Goal: Communication & Community: Answer question/provide support

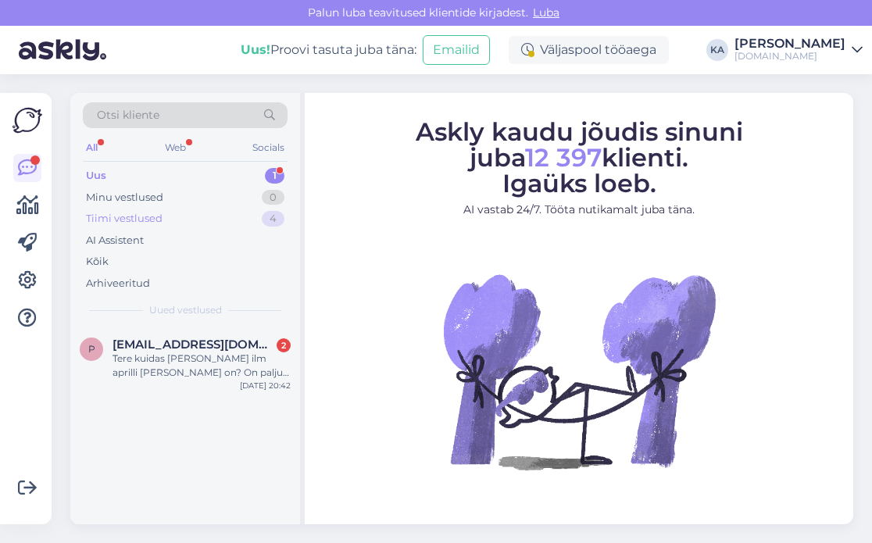
click at [127, 222] on div "Tiimi vestlused" at bounding box center [124, 219] width 77 height 16
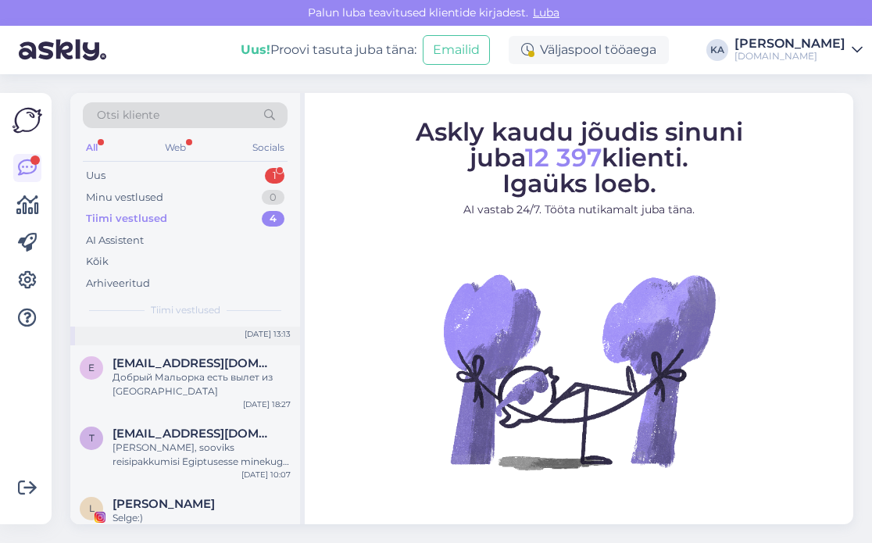
scroll to position [55, 0]
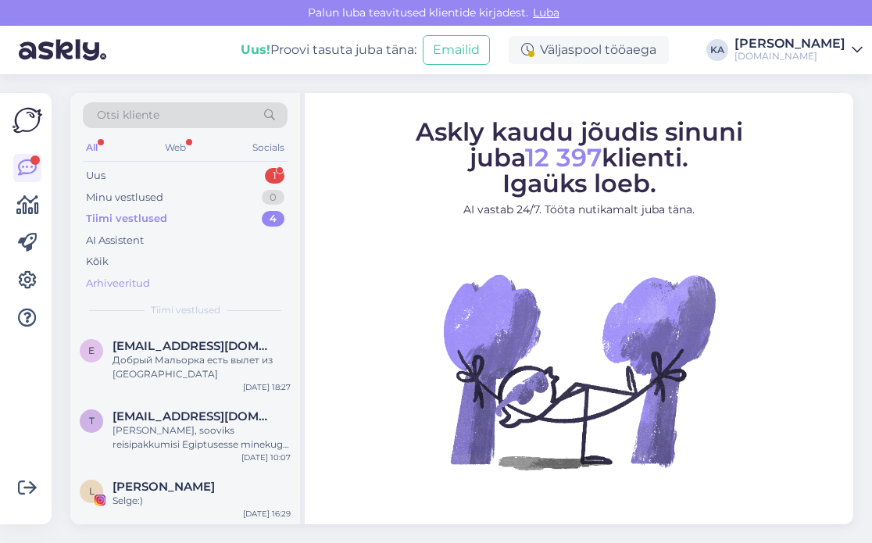
click at [111, 287] on div "Arhiveeritud" at bounding box center [118, 284] width 64 height 16
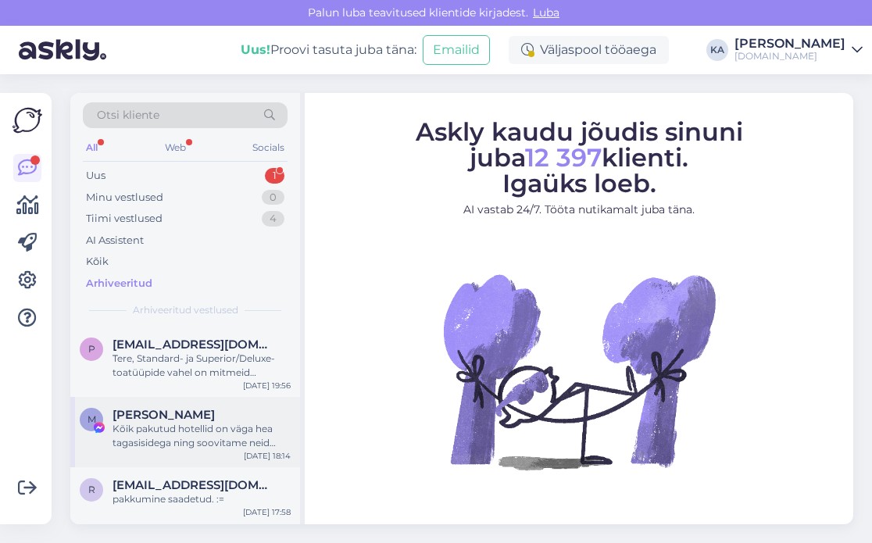
click at [190, 431] on div "Kõik pakutud hotellid on väga hea tagasisidega ning soovitame neid kõiki. Kõige…" at bounding box center [201, 436] width 178 height 28
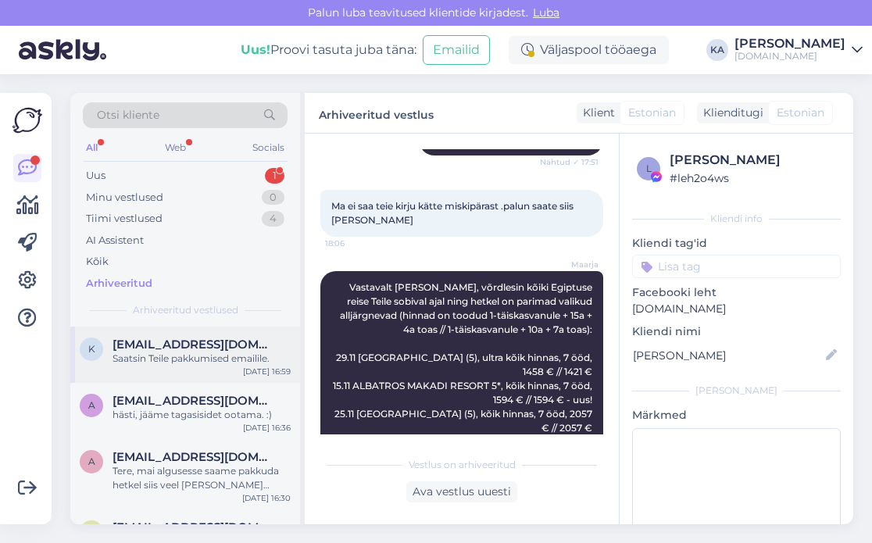
scroll to position [234, 0]
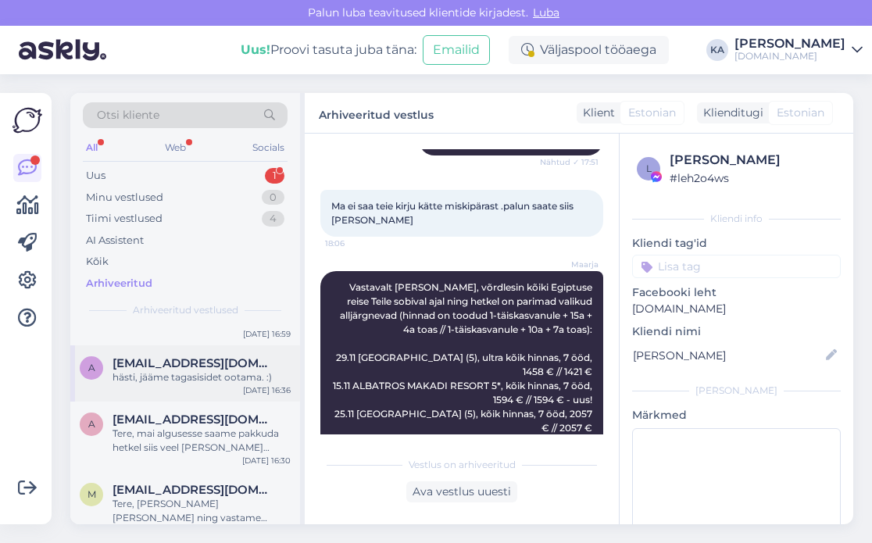
click at [205, 374] on div "hästi, jääme tagasisidet ootama. :)" at bounding box center [201, 377] width 178 height 14
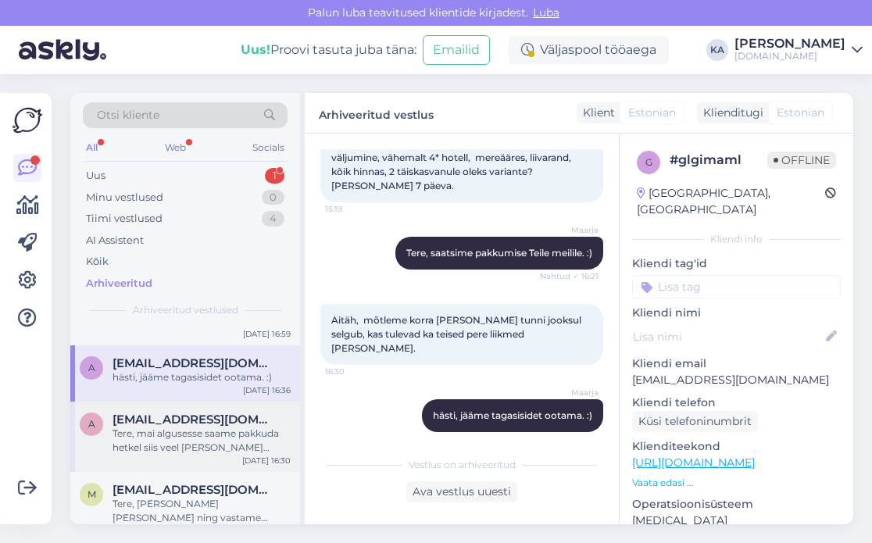
scroll to position [312, 0]
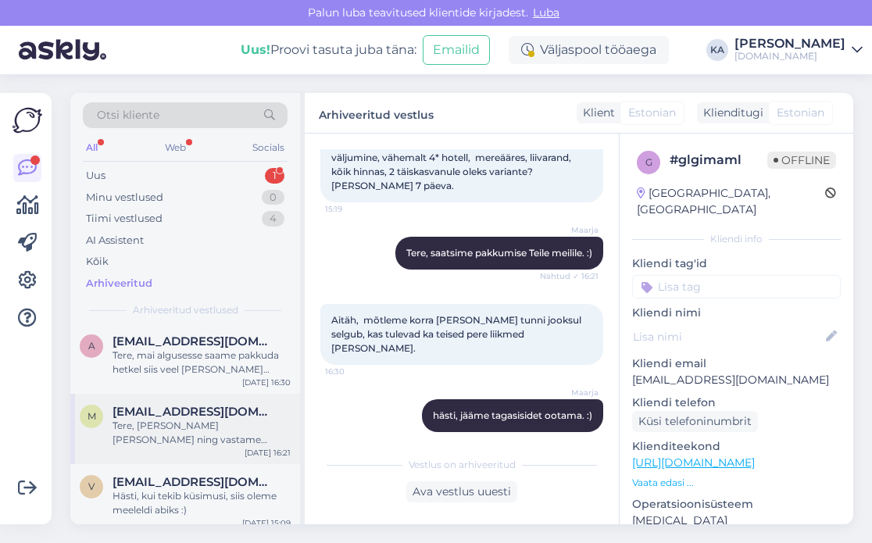
click at [195, 441] on div "Tere, [PERSON_NAME] [PERSON_NAME] ning vastame esimesel võimalusel." at bounding box center [201, 433] width 178 height 28
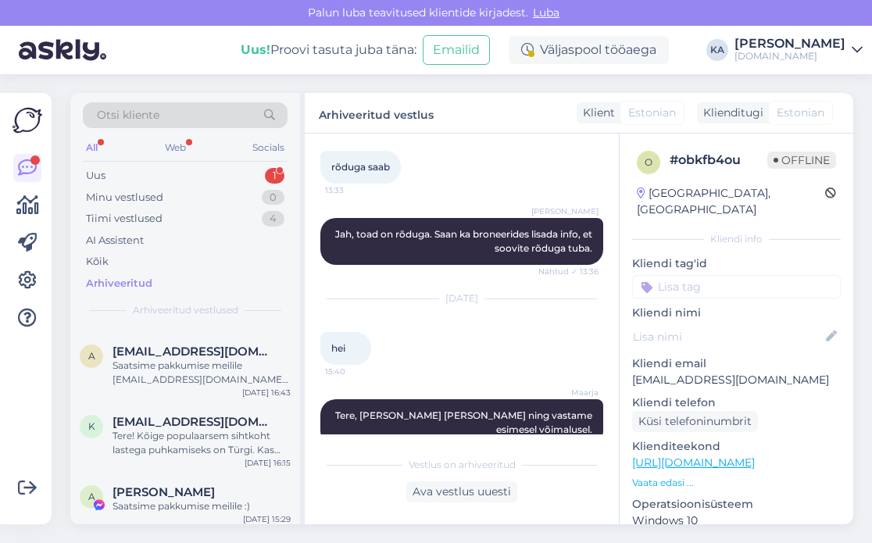
scroll to position [1016, 0]
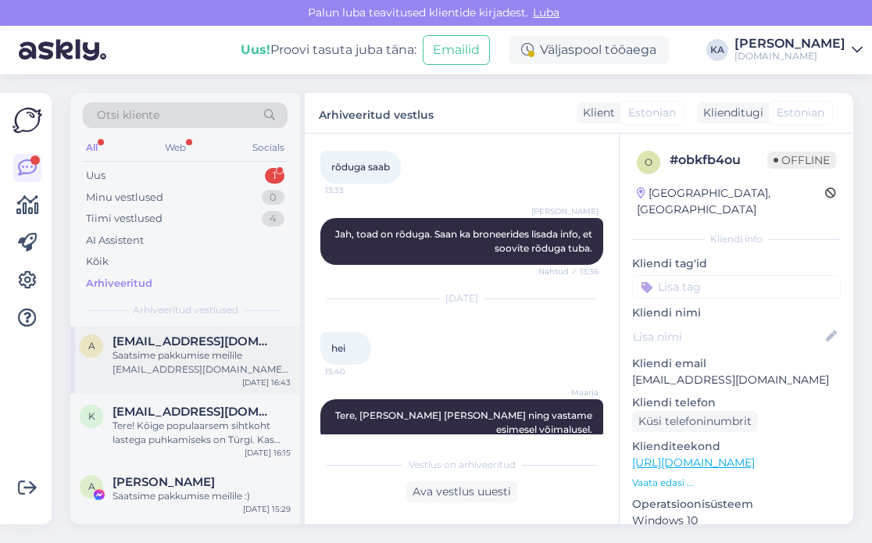
click at [184, 353] on div "Saatsime pakkumise meilile [EMAIL_ADDRESS][DOMAIN_NAME] :)" at bounding box center [201, 362] width 178 height 28
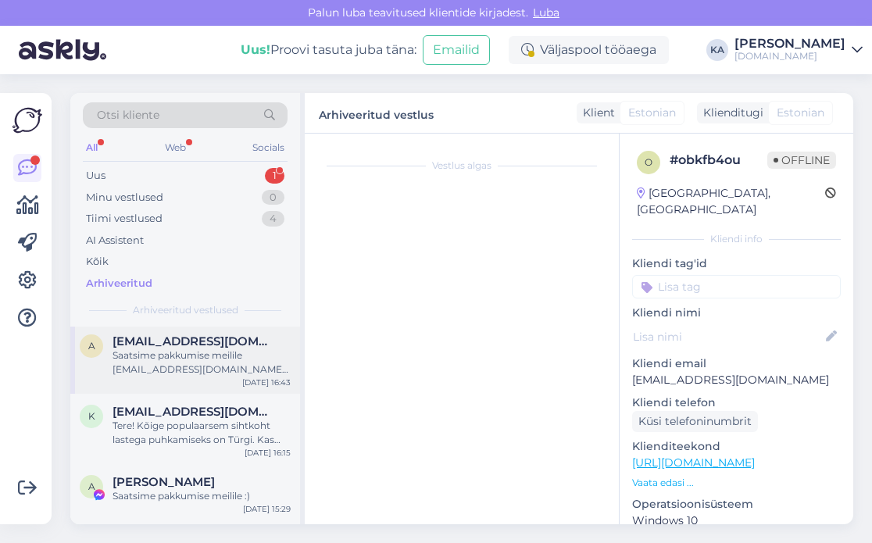
scroll to position [66, 0]
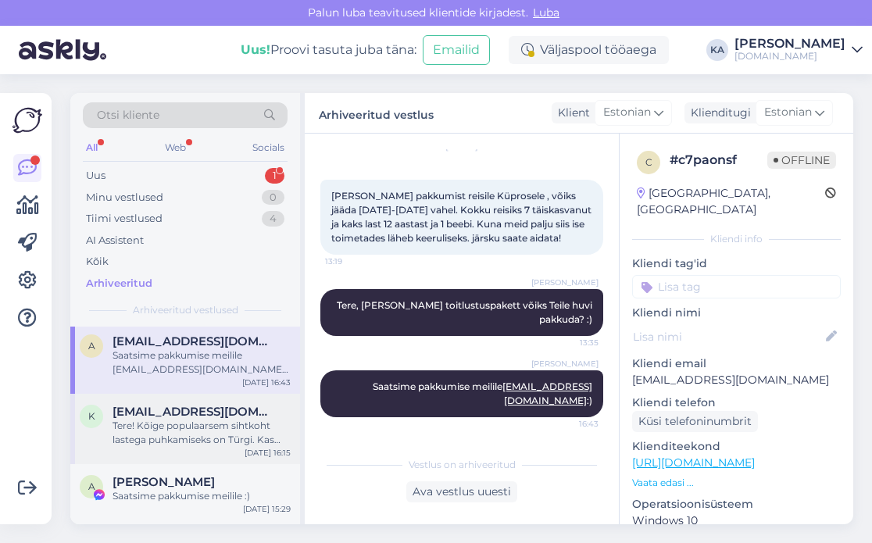
click at [197, 423] on div "Tere! Kõige populaarsem sihtkoht lastega puhkamiseks on Türgi. Kas see sihtkoht…" at bounding box center [201, 433] width 178 height 28
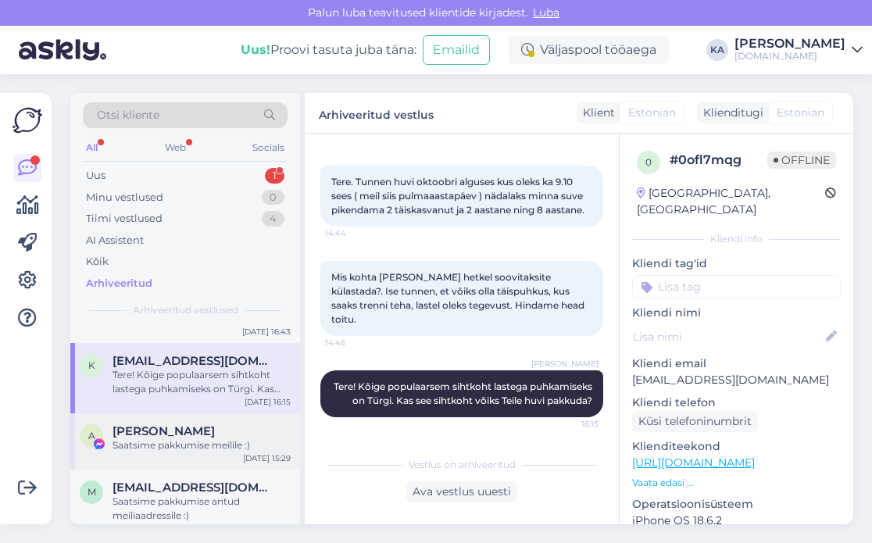
scroll to position [1094, 0]
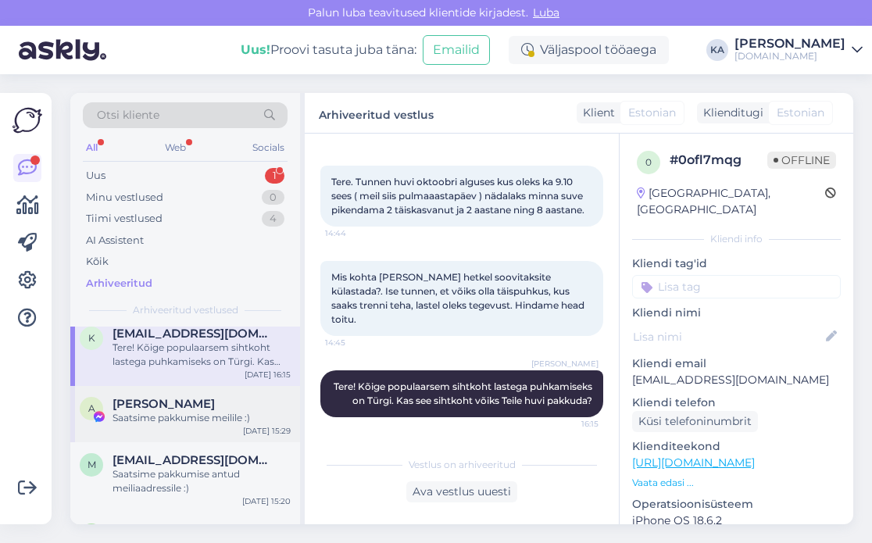
click at [197, 418] on div "A [PERSON_NAME] Saatsime pakkumise meilile :) [DATE] 15:29" at bounding box center [185, 414] width 230 height 56
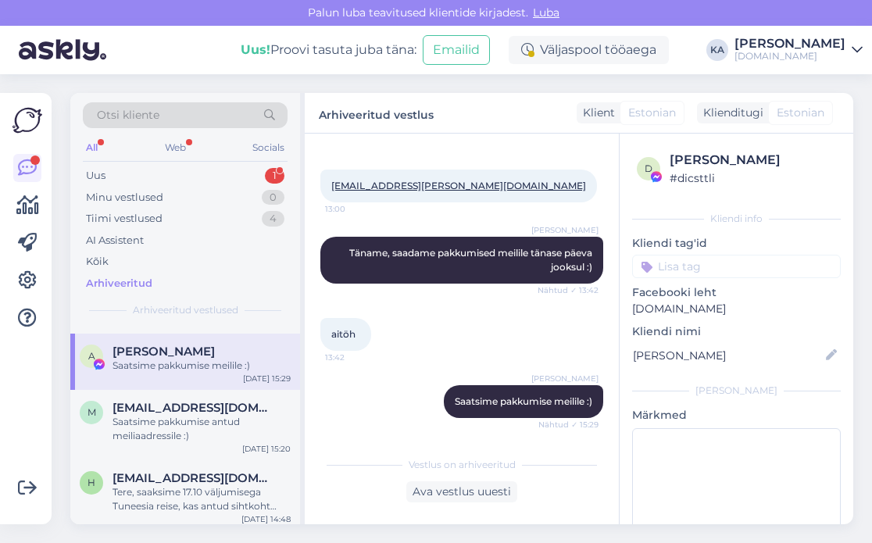
scroll to position [1172, 0]
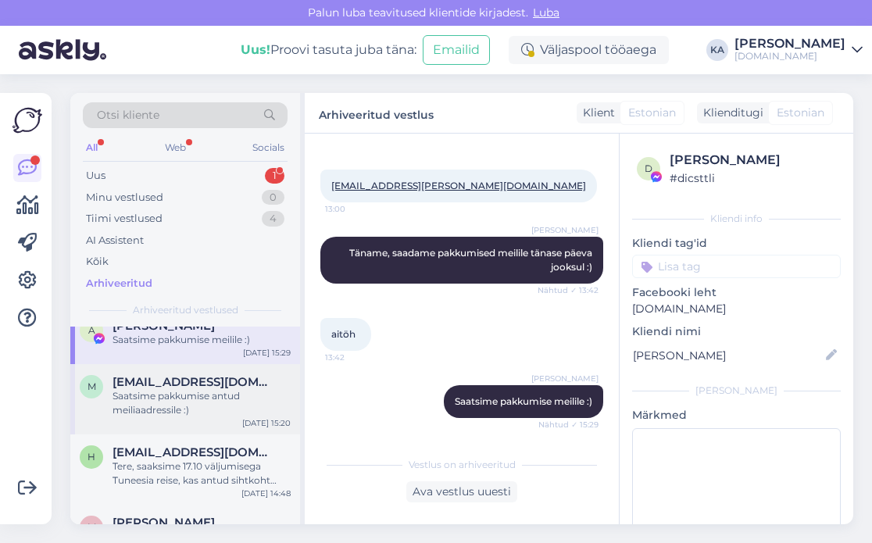
click at [193, 394] on div "Saatsime pakkumise antud meiliaadressile :)" at bounding box center [201, 403] width 178 height 28
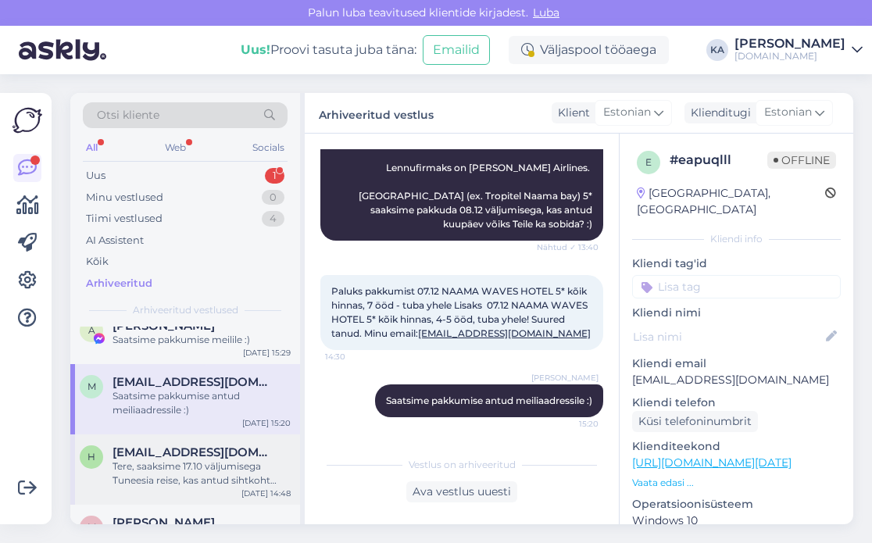
click at [190, 445] on span "[EMAIL_ADDRESS][DOMAIN_NAME]" at bounding box center [193, 452] width 162 height 14
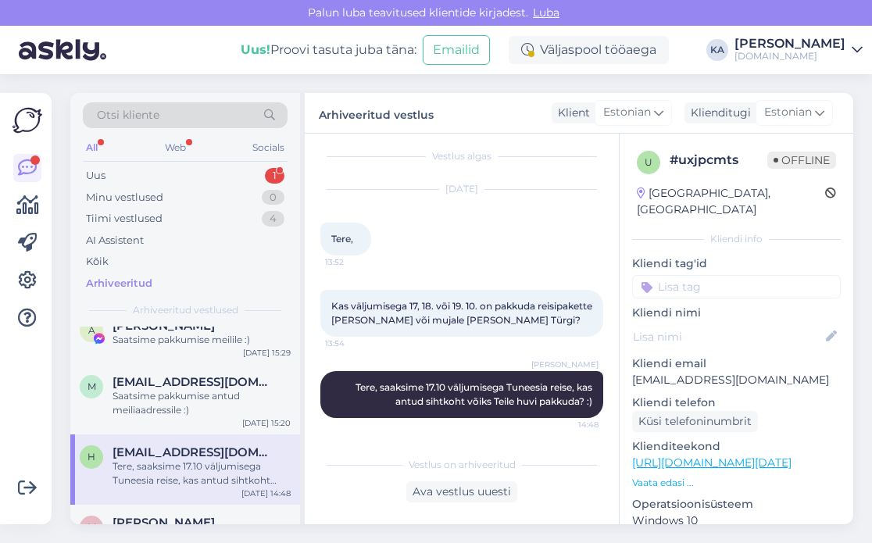
scroll to position [1250, 0]
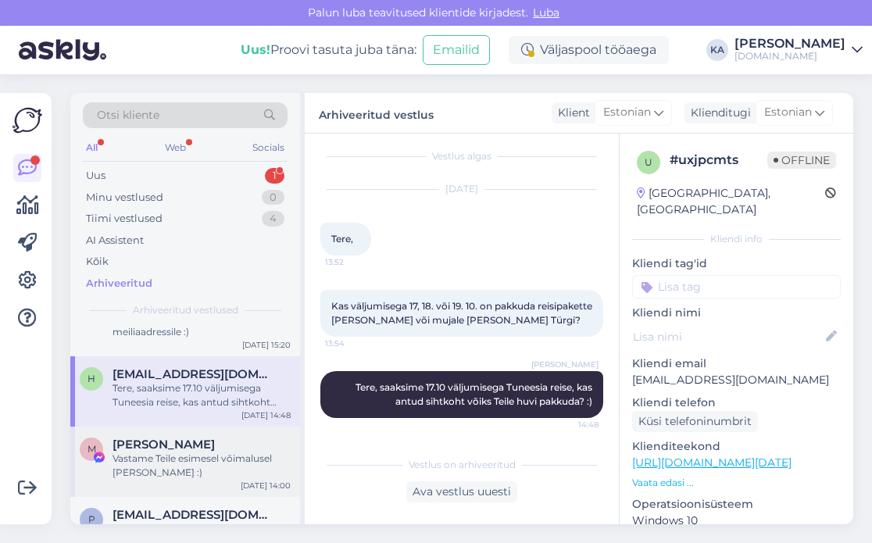
click at [193, 452] on div "Vastame Teile esimesel võimalusel [PERSON_NAME] :)" at bounding box center [201, 466] width 178 height 28
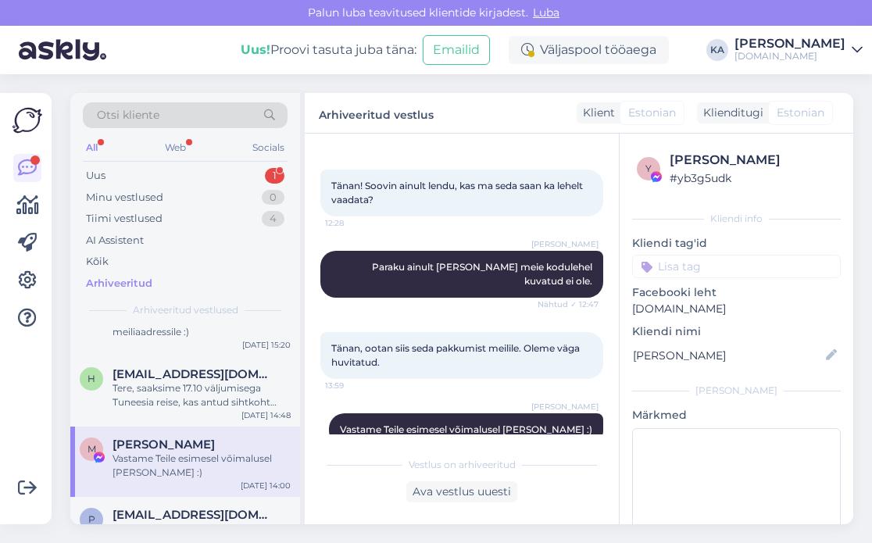
scroll to position [1328, 0]
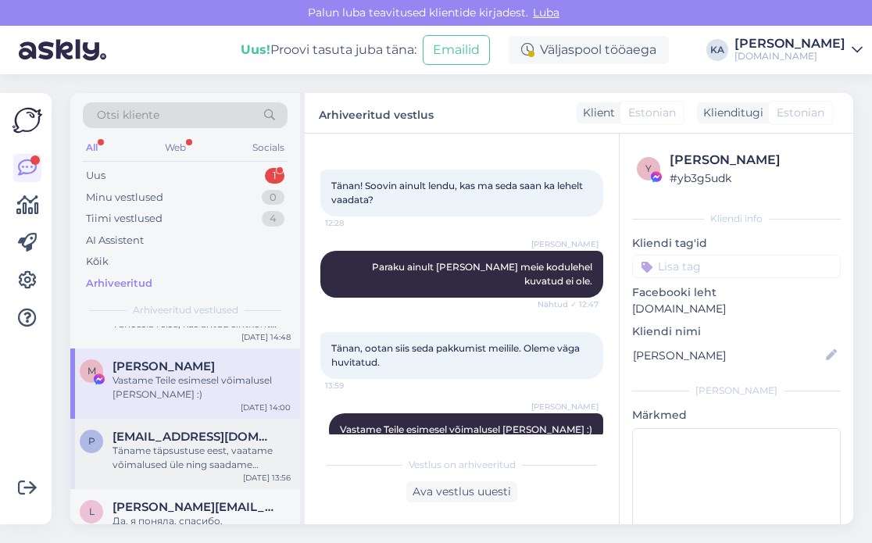
click at [192, 444] on div "Täname täpsustuse eest, vaatame võimalused üle ning saadame pakkumised antud me…" at bounding box center [201, 458] width 178 height 28
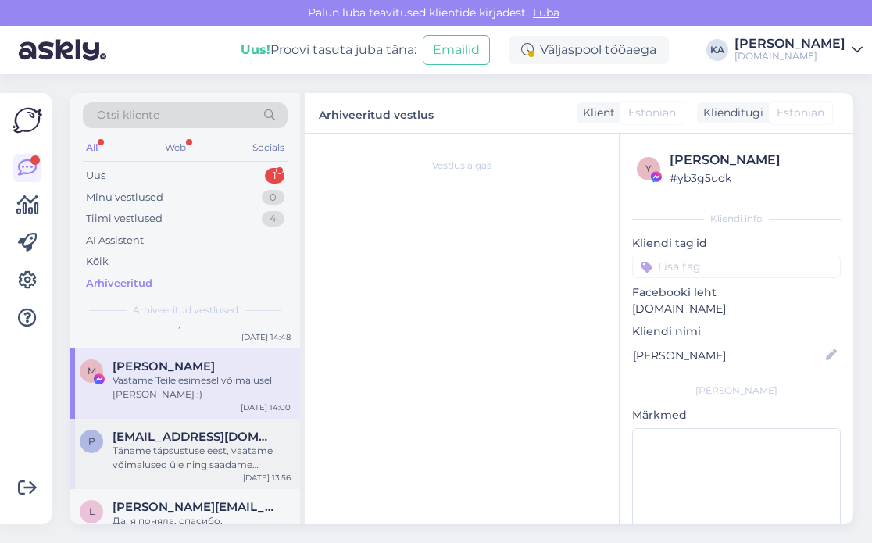
scroll to position [0, 0]
